Goal: Navigation & Orientation: Find specific page/section

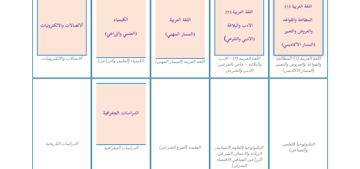
scroll to position [181, 0]
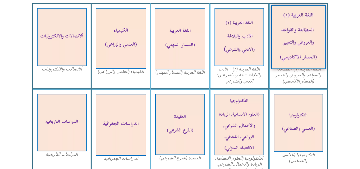
click at [299, 55] on img at bounding box center [298, 37] width 55 height 64
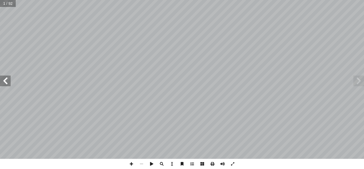
click at [4, 78] on span at bounding box center [5, 80] width 11 height 11
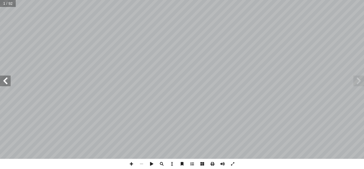
click at [4, 78] on span at bounding box center [5, 80] width 11 height 11
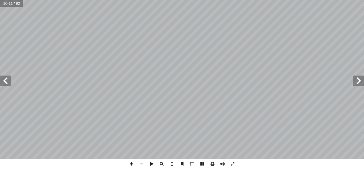
click at [4, 78] on span at bounding box center [5, 80] width 11 height 11
click at [361, 78] on span at bounding box center [359, 80] width 11 height 11
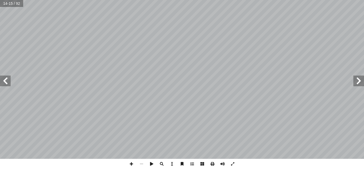
click at [361, 78] on span at bounding box center [359, 80] width 11 height 11
